Goal: Register for event/course

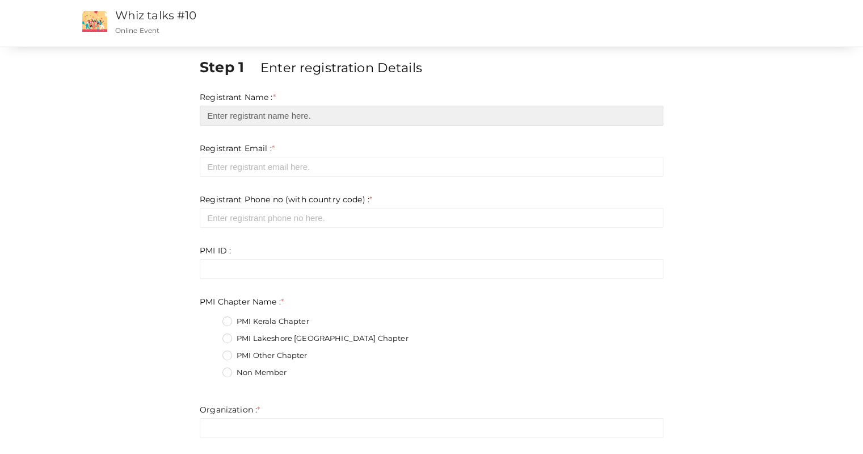
click at [284, 116] on input "text" at bounding box center [432, 116] width 464 height 20
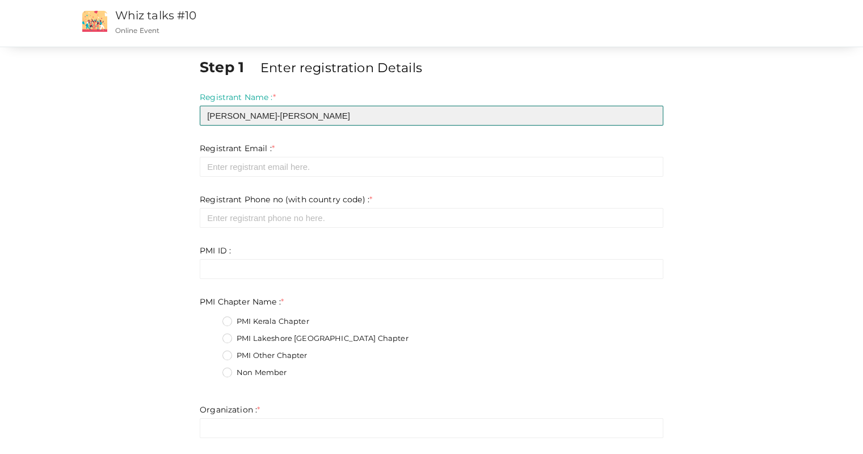
type input "[PERSON_NAME]-[PERSON_NAME]"
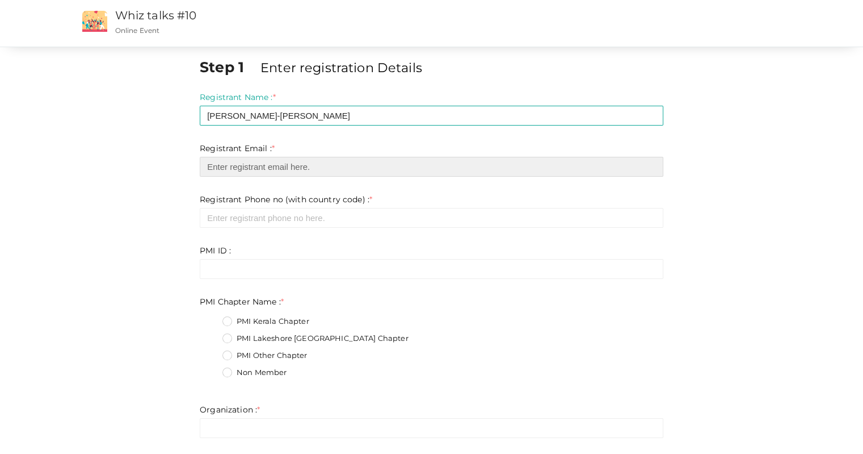
click at [271, 172] on input "email" at bounding box center [432, 167] width 464 height 20
type input "[EMAIL_ADDRESS][DOMAIN_NAME]"
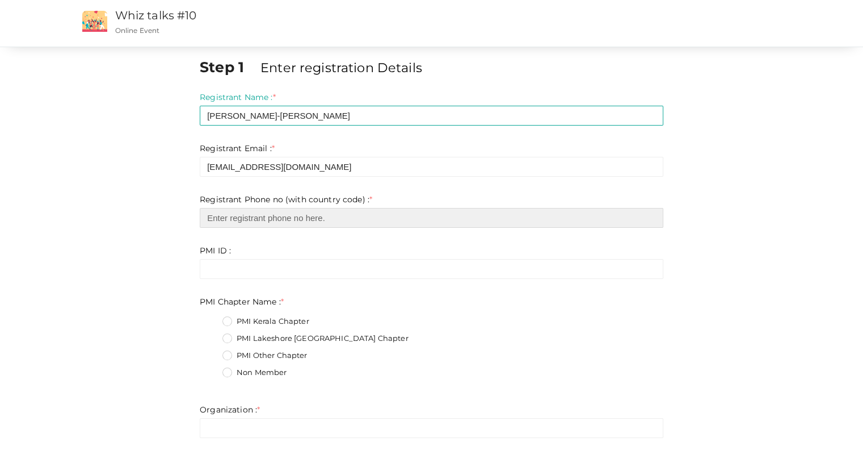
type input "6479885497"
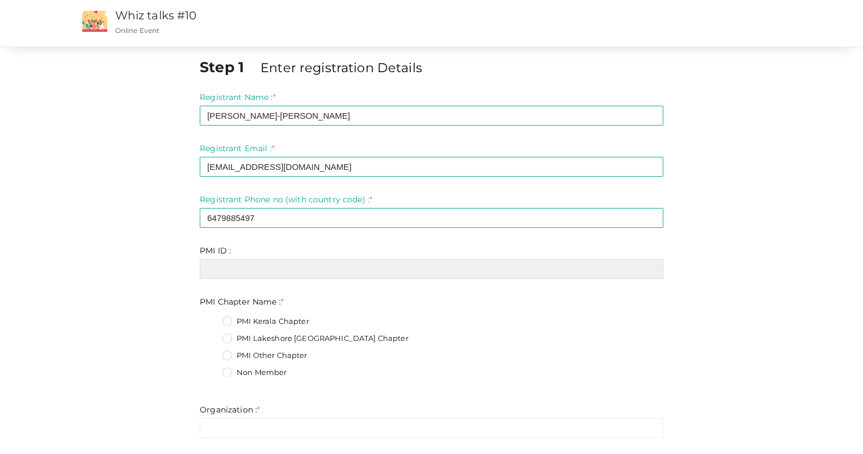
click at [263, 267] on input "text" at bounding box center [432, 269] width 464 height 20
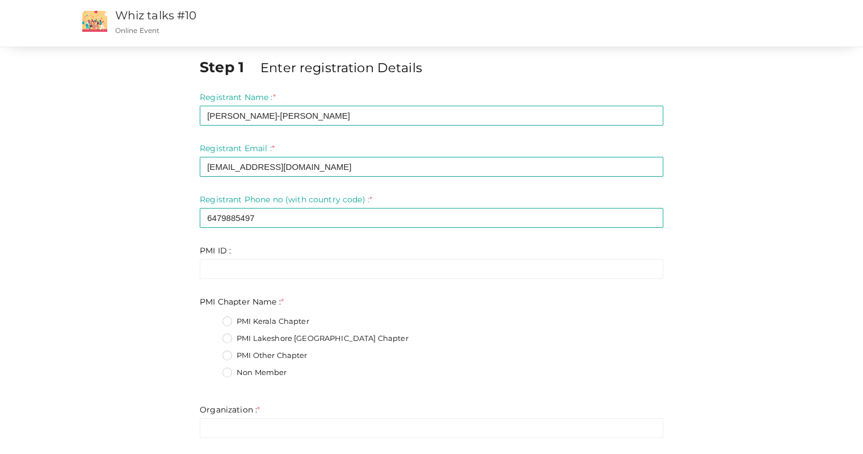
drag, startPoint x: 263, startPoint y: 272, endPoint x: 451, endPoint y: 301, distance: 190.1
click at [451, 301] on div "PMI Chapter Name : * PMI Kerala Chapter PMI Lakeshore [GEOGRAPHIC_DATA] Chapter…" at bounding box center [432, 341] width 464 height 91
click at [231, 337] on label "PMI Lakeshore [GEOGRAPHIC_DATA] Chapter" at bounding box center [316, 338] width 186 height 11
click at [211, 335] on Name\+1 "PMI Lakeshore [GEOGRAPHIC_DATA] Chapter" at bounding box center [211, 335] width 0 height 0
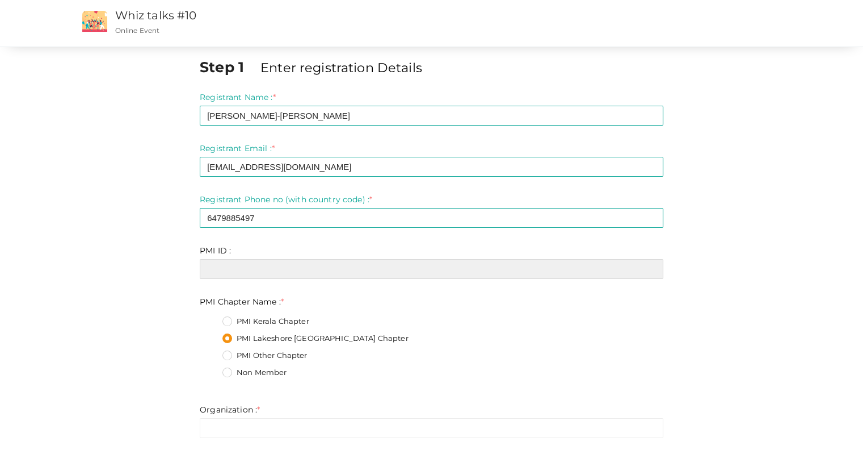
click at [259, 268] on input "text" at bounding box center [432, 269] width 464 height 20
type input "[EMAIL_ADDRESS][DOMAIN_NAME]"
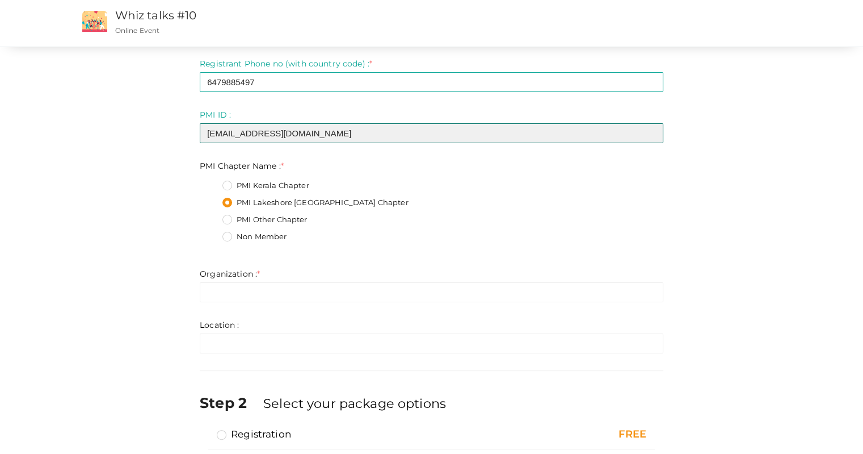
scroll to position [170, 0]
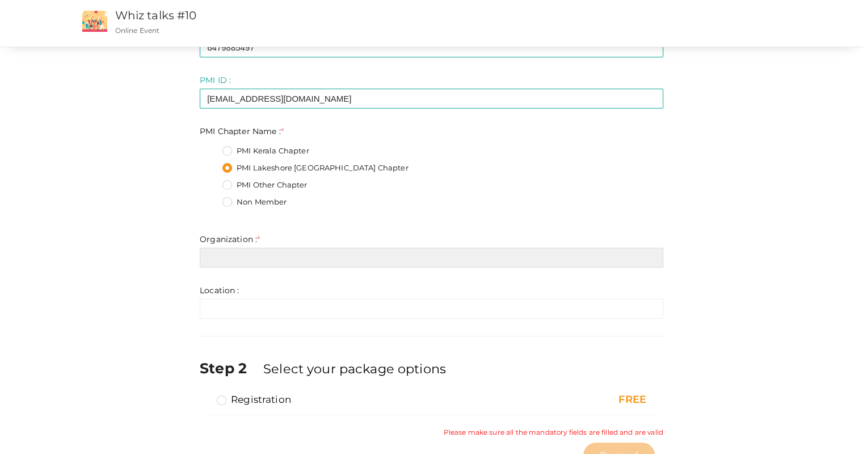
click at [377, 258] on input "text" at bounding box center [432, 257] width 464 height 20
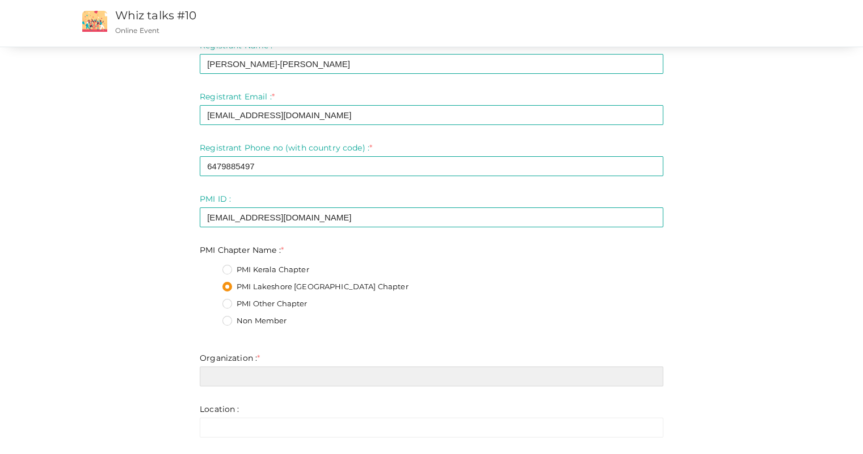
scroll to position [114, 0]
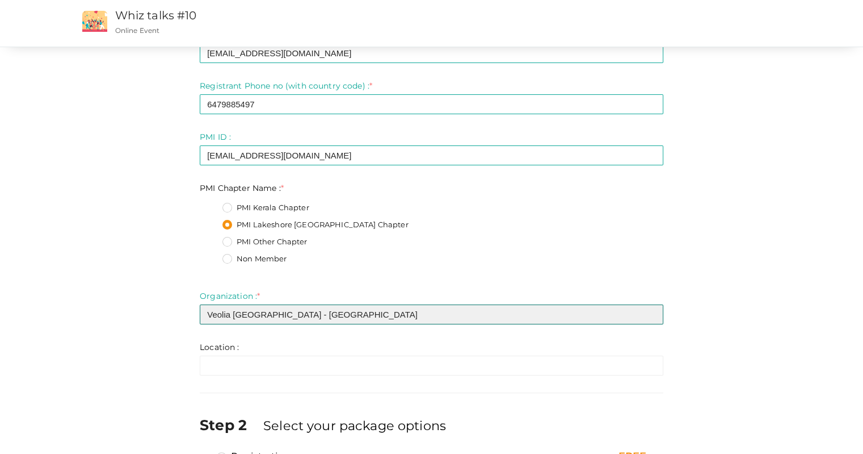
type input "Veolia [GEOGRAPHIC_DATA] - [GEOGRAPHIC_DATA]"
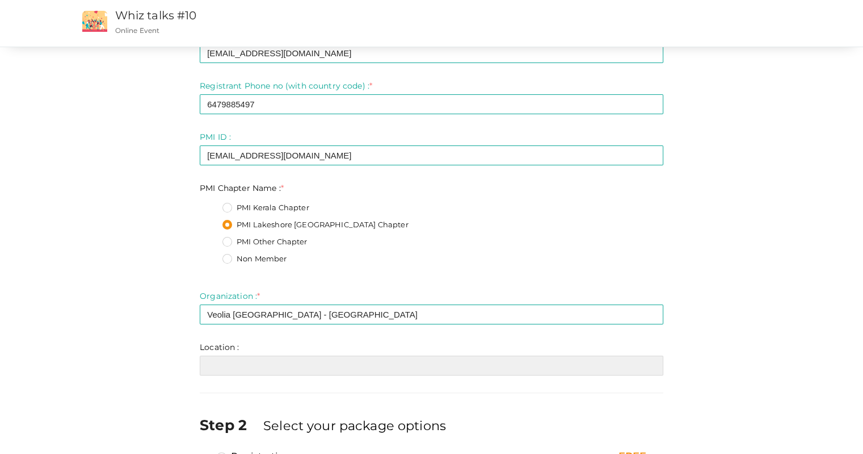
click at [305, 369] on input "text" at bounding box center [432, 365] width 464 height 20
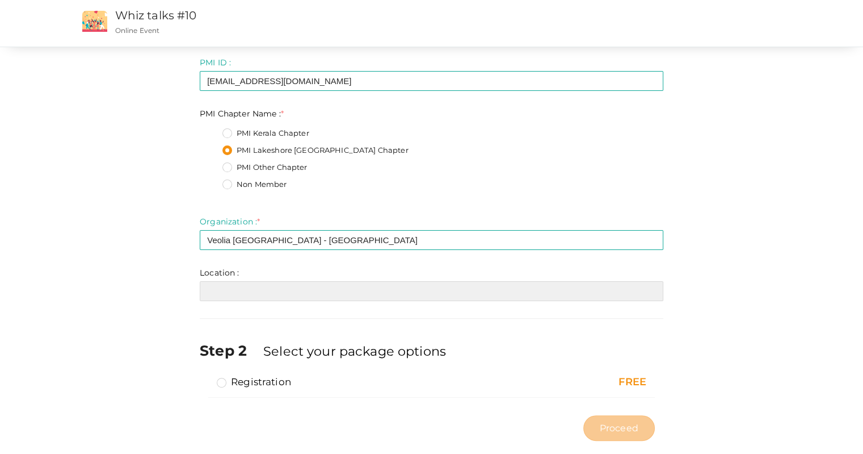
scroll to position [208, 0]
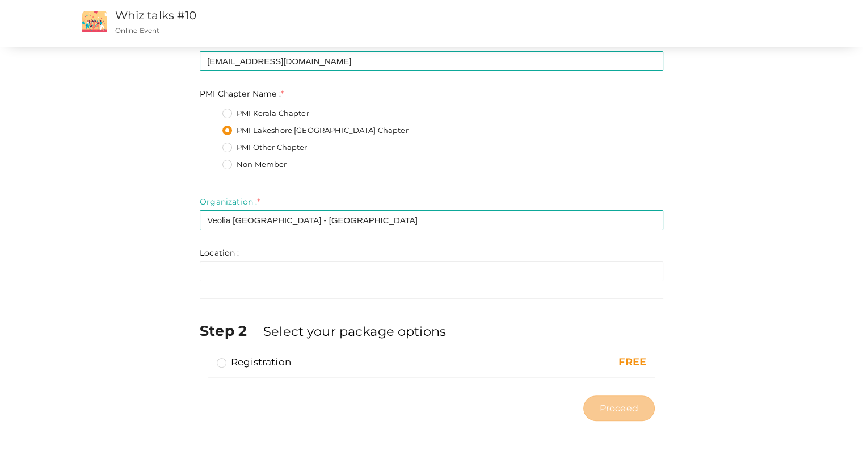
click at [221, 363] on label "Registration" at bounding box center [254, 362] width 74 height 14
click at [205, 357] on input "Registration" at bounding box center [205, 357] width 0 height 0
click at [635, 409] on span "Proceed" at bounding box center [619, 407] width 39 height 13
type input "N/A"
